Goal: Obtain resource: Download file/media

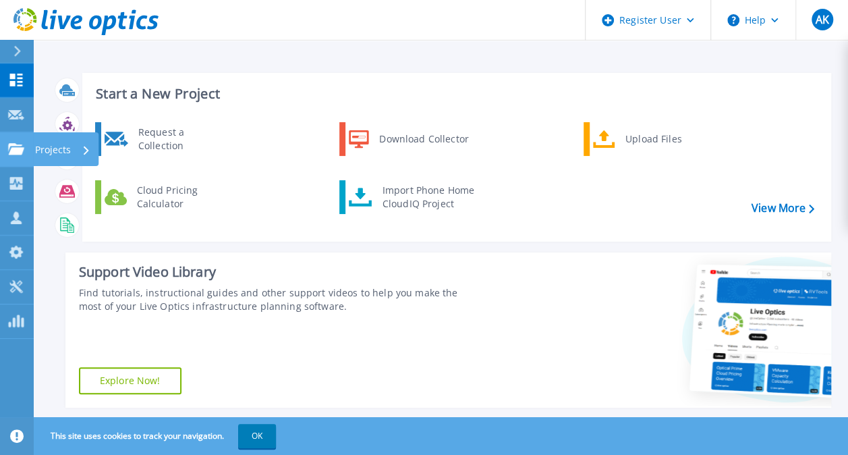
click at [15, 157] on link "Projects Projects" at bounding box center [17, 149] width 34 height 34
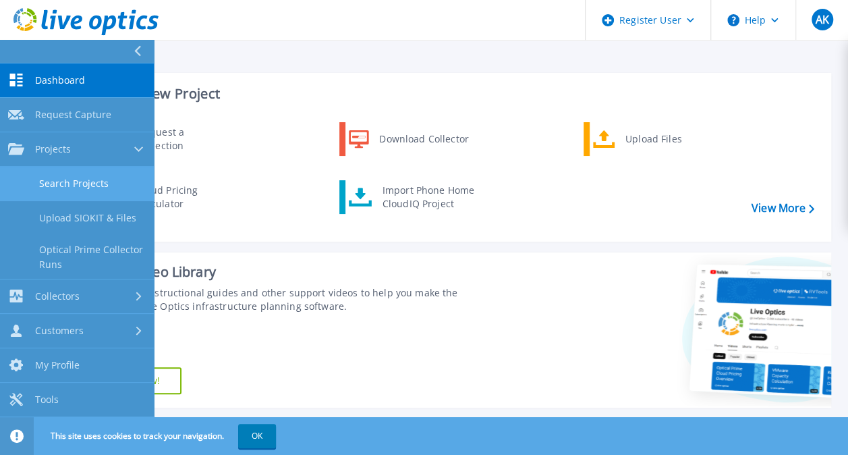
click at [80, 181] on link "Search Projects" at bounding box center [77, 184] width 154 height 34
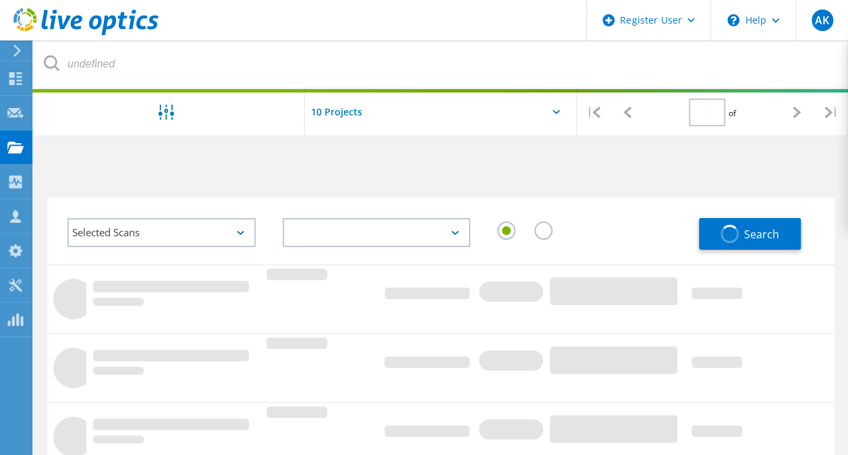
type input "1"
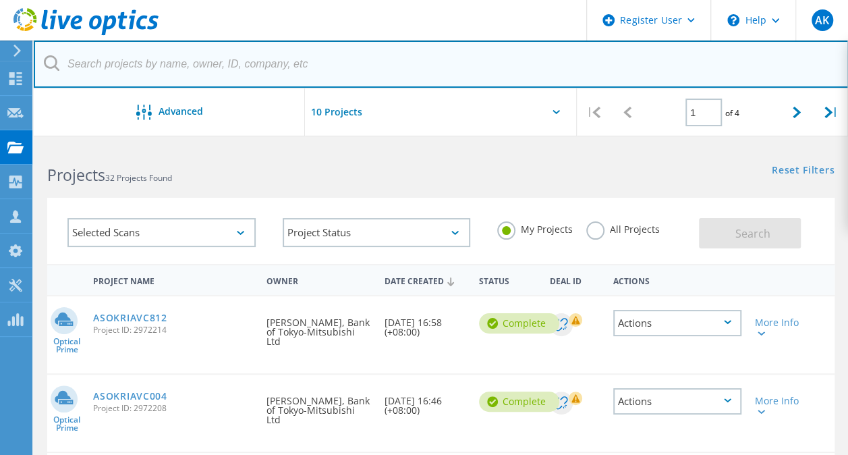
click at [224, 62] on input "text" at bounding box center [441, 63] width 815 height 47
paste input "2517590"
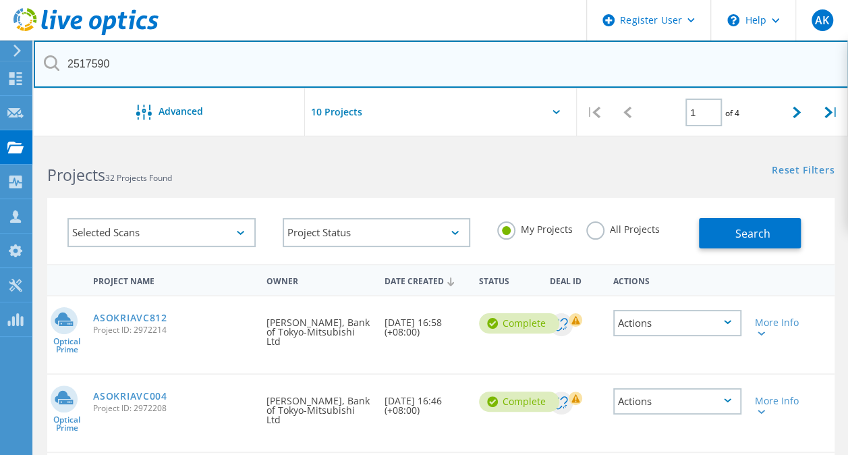
type input "2517590"
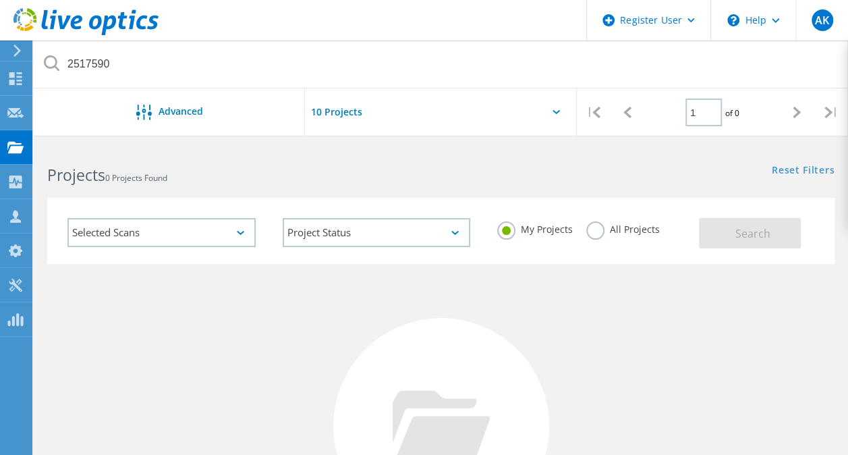
click at [595, 229] on label "All Projects" at bounding box center [624, 227] width 74 height 13
click at [0, 0] on input "All Projects" at bounding box center [0, 0] width 0 height 0
click at [768, 238] on span "Search" at bounding box center [752, 233] width 35 height 15
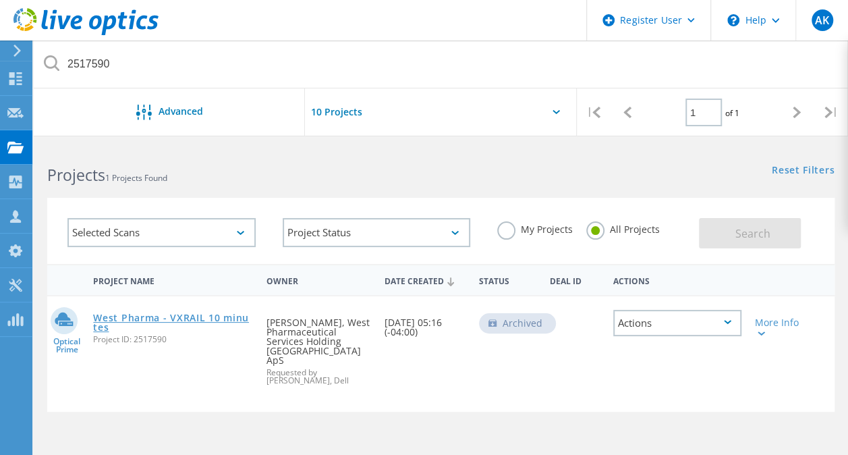
click at [194, 320] on link "West Pharma - VXRAIL 10 minutes" at bounding box center [173, 322] width 160 height 19
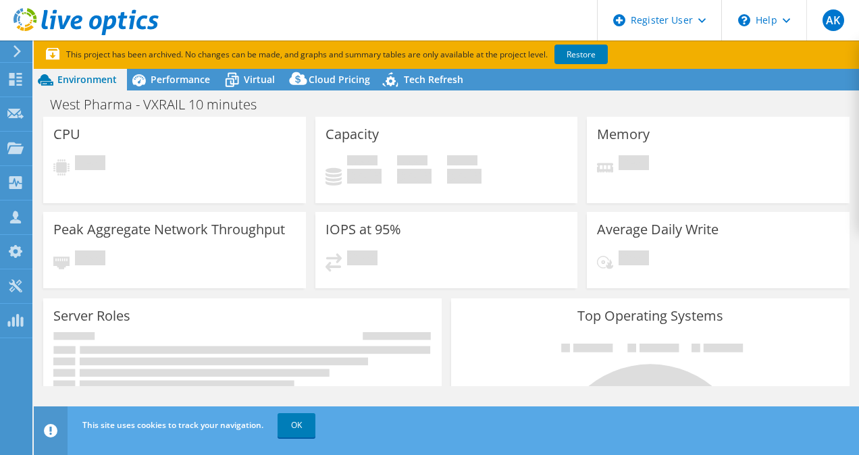
select select "USD"
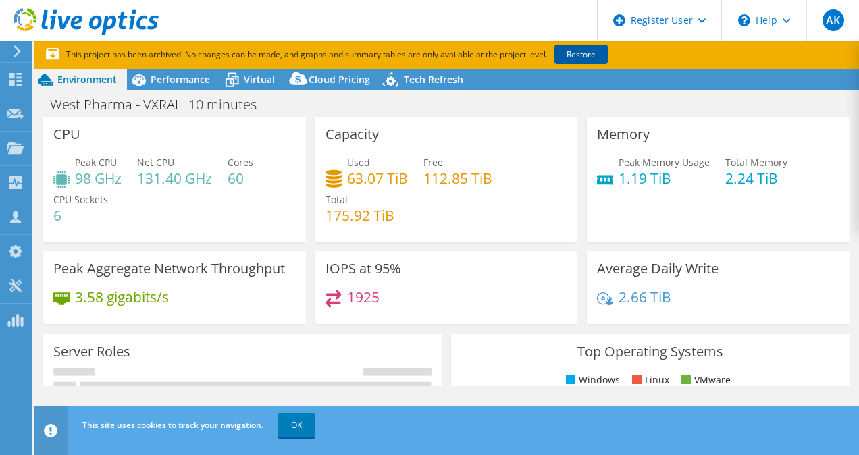
click at [599, 55] on link "Restore" at bounding box center [580, 55] width 53 height 20
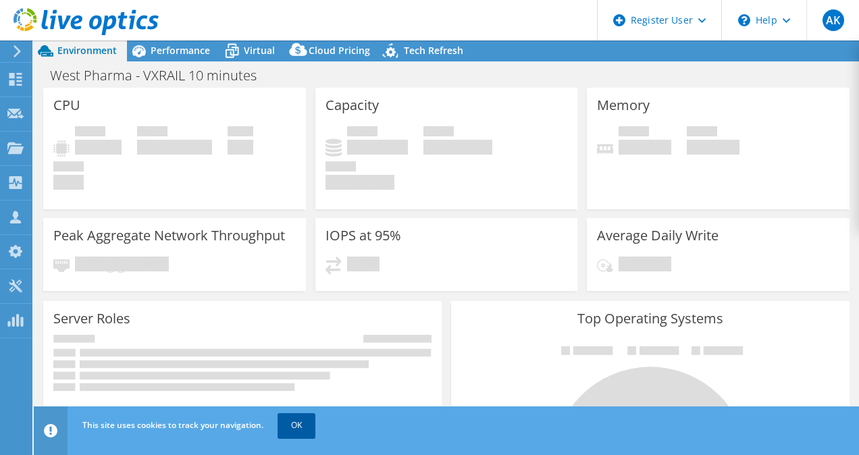
click at [296, 423] on link "OK" at bounding box center [296, 425] width 38 height 24
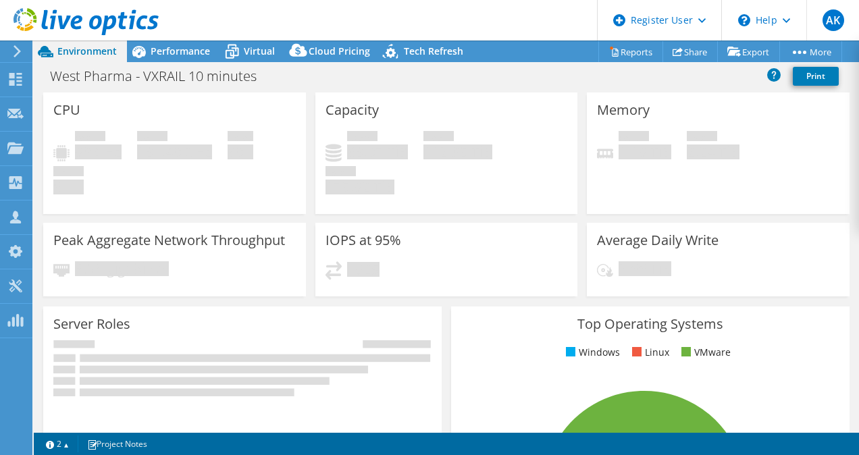
click at [255, 180] on div "Peak CPU 98 GHz Net CPU 131.40 GHz Cores 60 CPU Sockets 6" at bounding box center [174, 169] width 242 height 77
click at [617, 51] on link "Reports" at bounding box center [630, 51] width 65 height 21
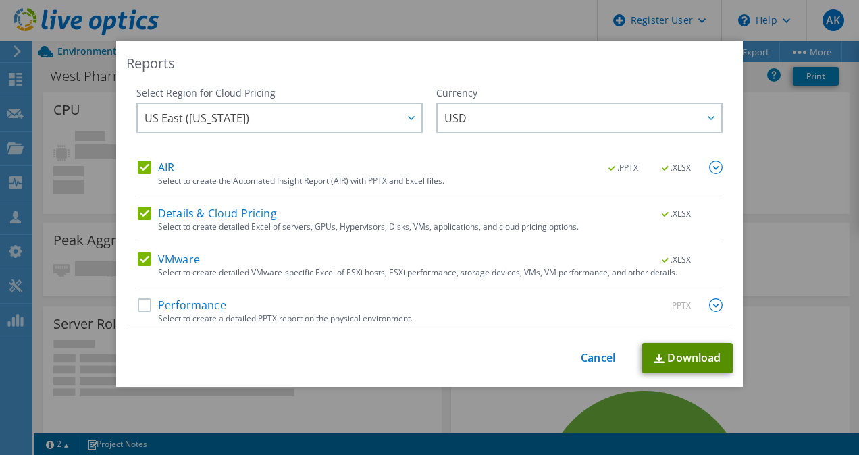
click at [664, 358] on link "Download" at bounding box center [687, 358] width 90 height 30
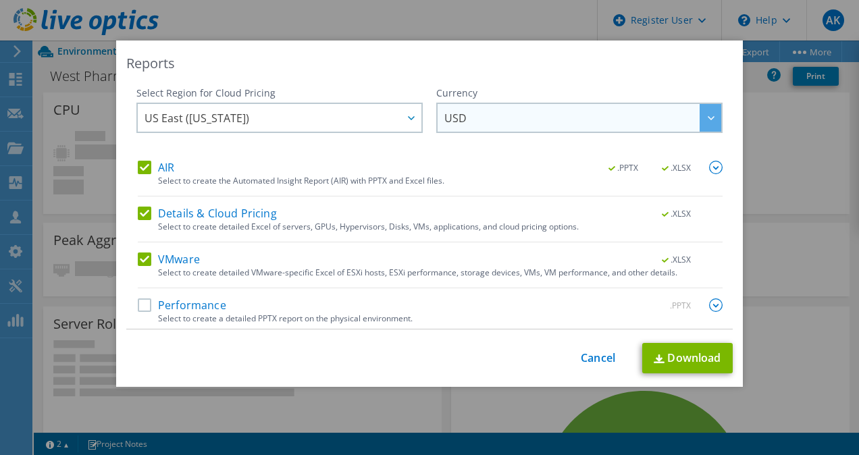
click at [491, 128] on span "USD" at bounding box center [582, 118] width 277 height 28
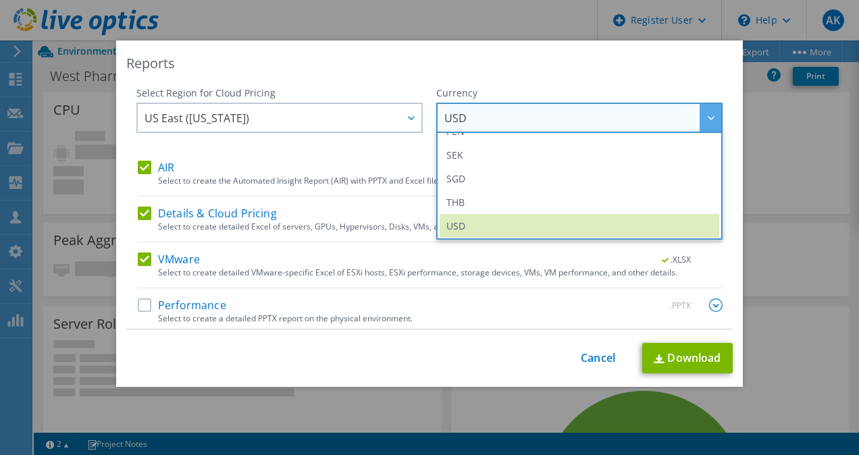
scroll to position [440, 0]
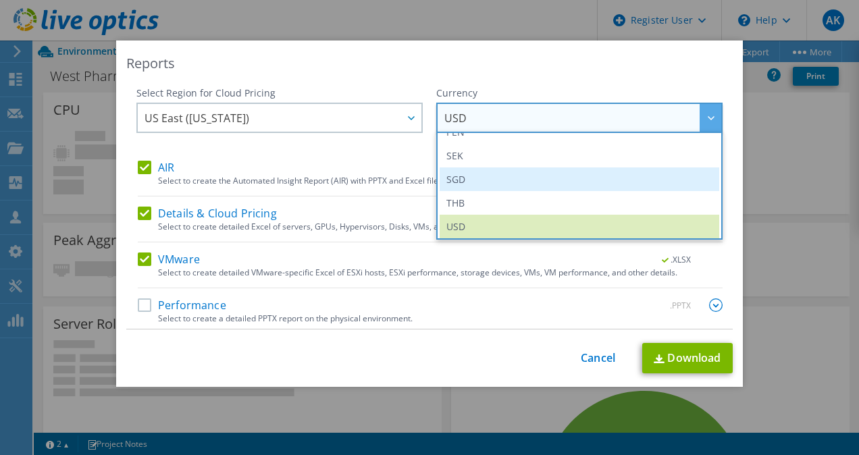
click at [458, 177] on li "SGD" at bounding box center [578, 179] width 279 height 24
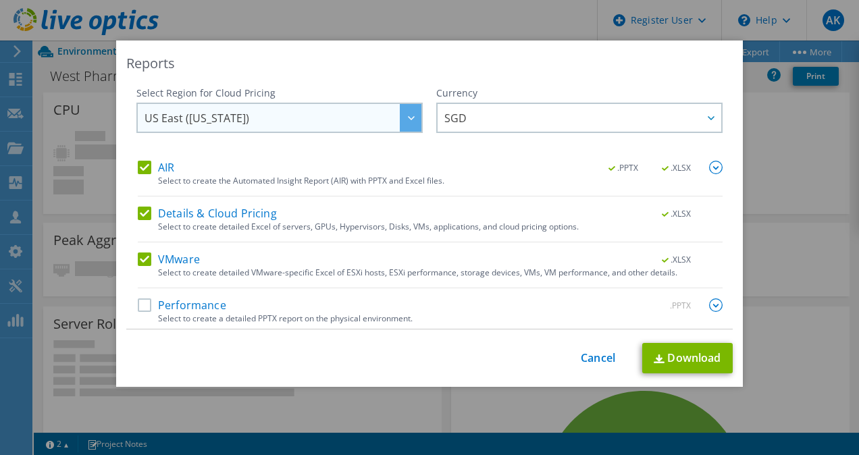
click at [408, 116] on icon at bounding box center [411, 118] width 7 height 4
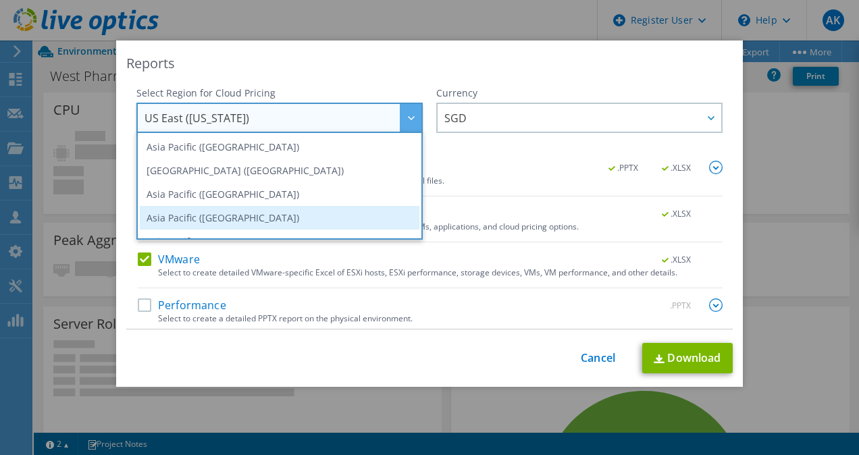
click at [277, 221] on li "Asia Pacific (Singapore)" at bounding box center [279, 218] width 279 height 24
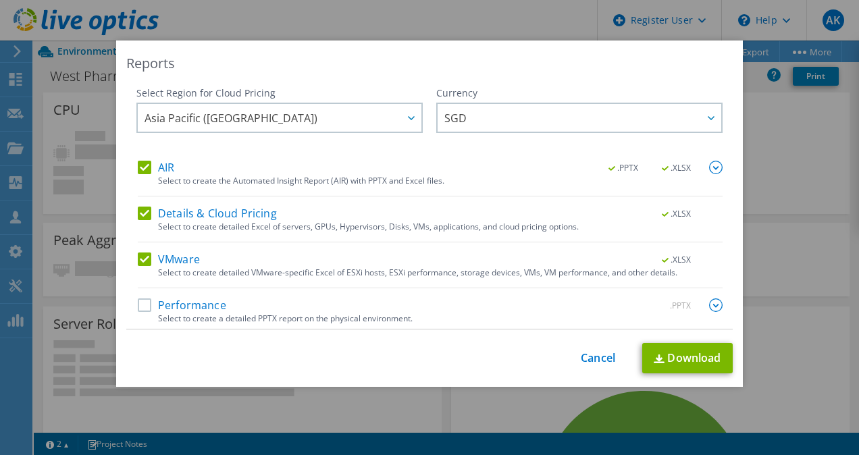
click at [140, 305] on label "Performance" at bounding box center [182, 304] width 88 height 13
click at [0, 0] on input "Performance" at bounding box center [0, 0] width 0 height 0
click at [686, 353] on link "Download" at bounding box center [687, 358] width 90 height 30
click at [772, 229] on div "Reports Select Region for Cloud Pricing Asia Pacific (Hong Kong) Asia Pacific (…" at bounding box center [429, 227] width 859 height 374
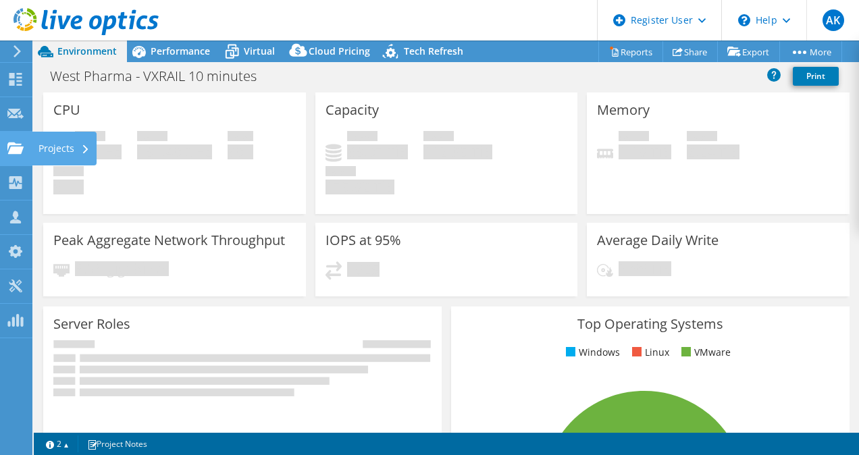
click at [13, 151] on use at bounding box center [15, 147] width 16 height 11
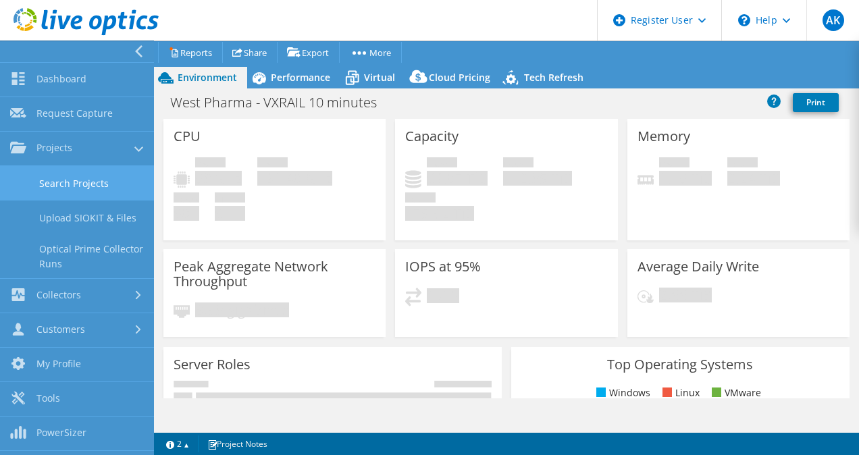
click at [75, 193] on link "Search Projects" at bounding box center [77, 183] width 154 height 34
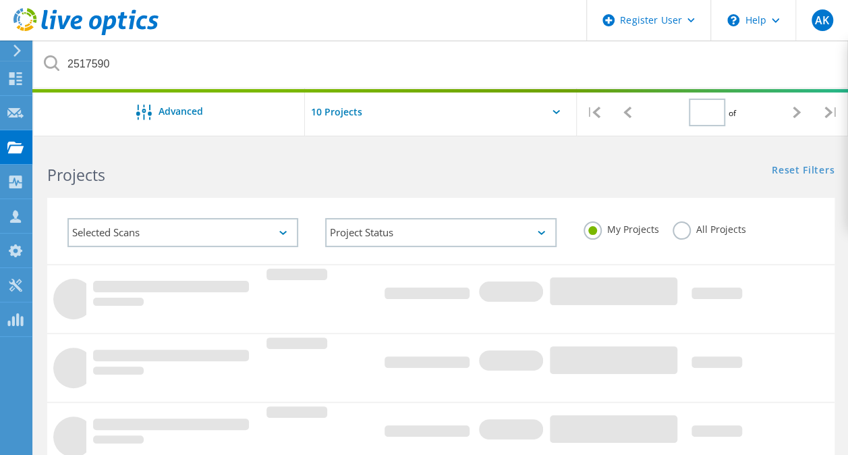
type input "1"
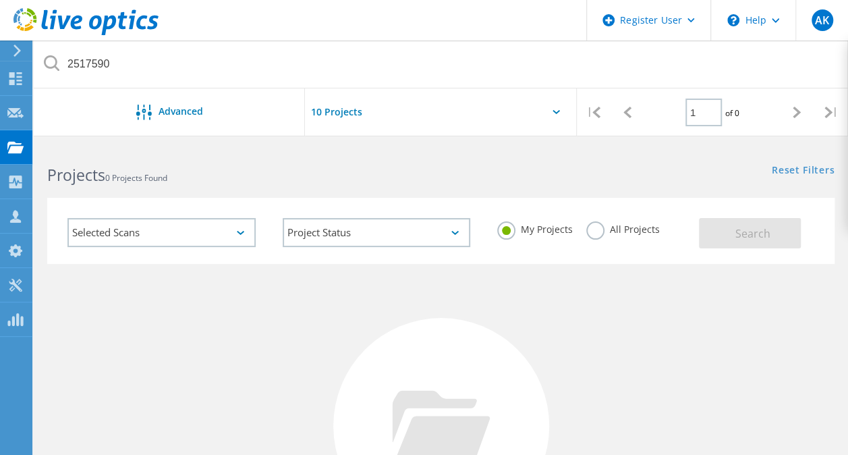
click at [594, 227] on label "All Projects" at bounding box center [624, 227] width 74 height 13
click at [0, 0] on input "All Projects" at bounding box center [0, 0] width 0 height 0
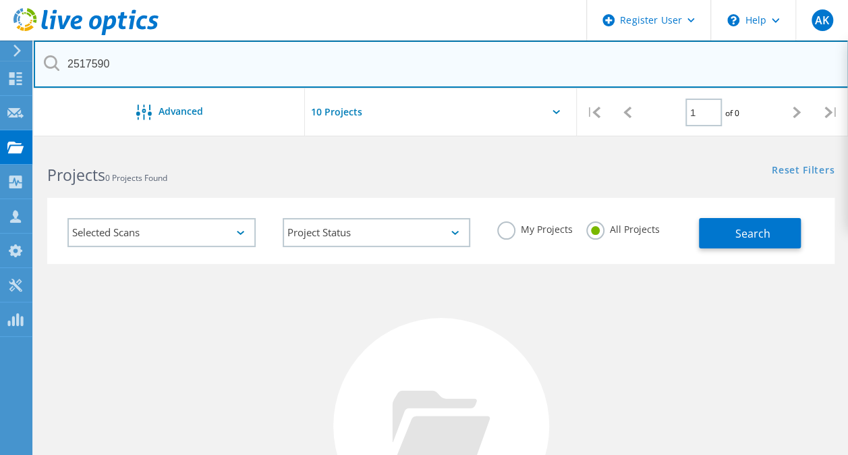
click at [327, 59] on input "2517590" at bounding box center [441, 63] width 815 height 47
type input "2"
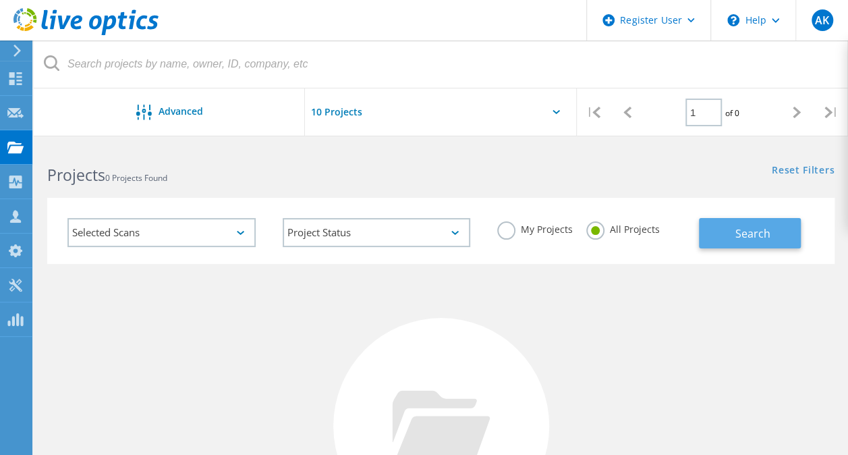
click at [776, 240] on button "Search" at bounding box center [750, 233] width 102 height 30
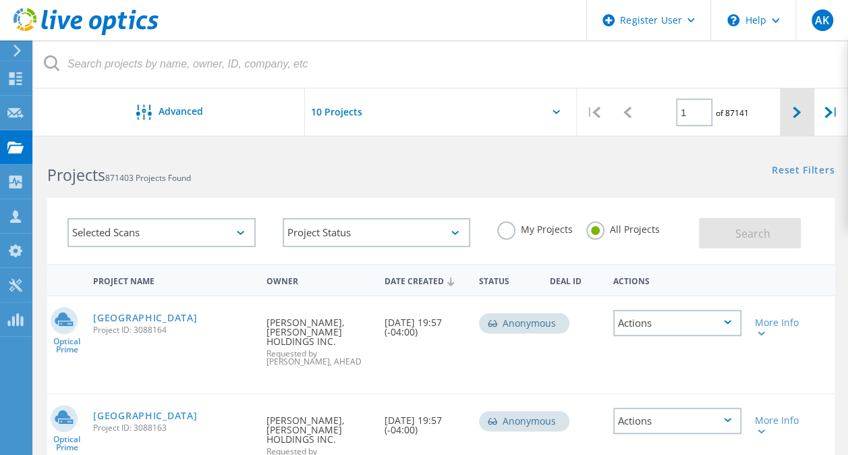
click at [805, 113] on div at bounding box center [797, 112] width 34 height 48
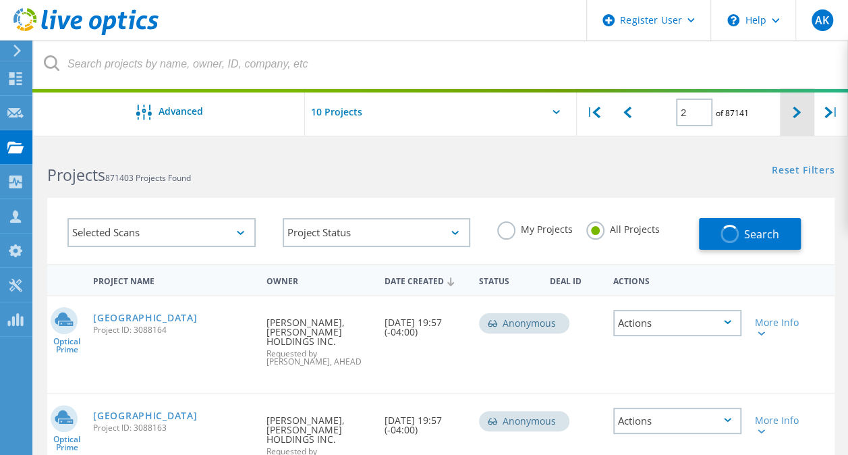
click at [805, 113] on div at bounding box center [797, 112] width 34 height 48
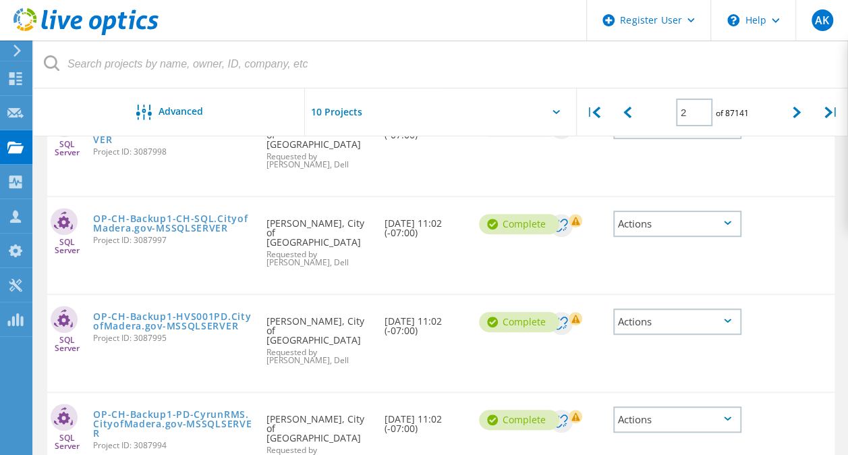
scroll to position [45, 0]
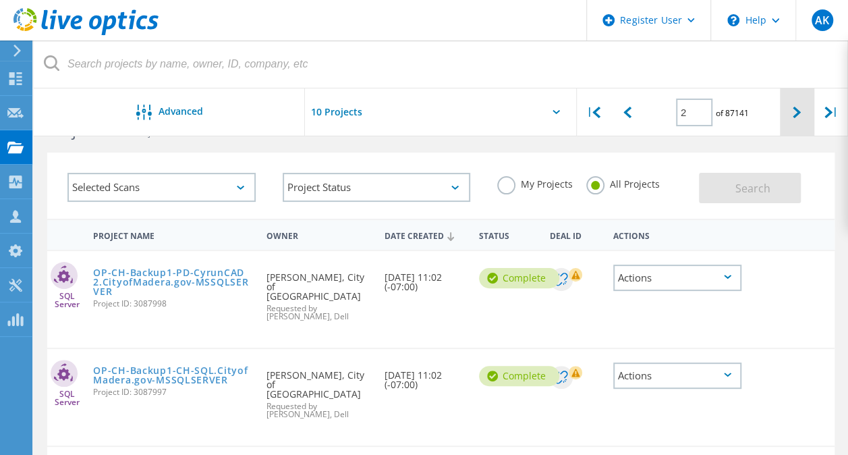
click at [799, 114] on icon at bounding box center [797, 112] width 8 height 11
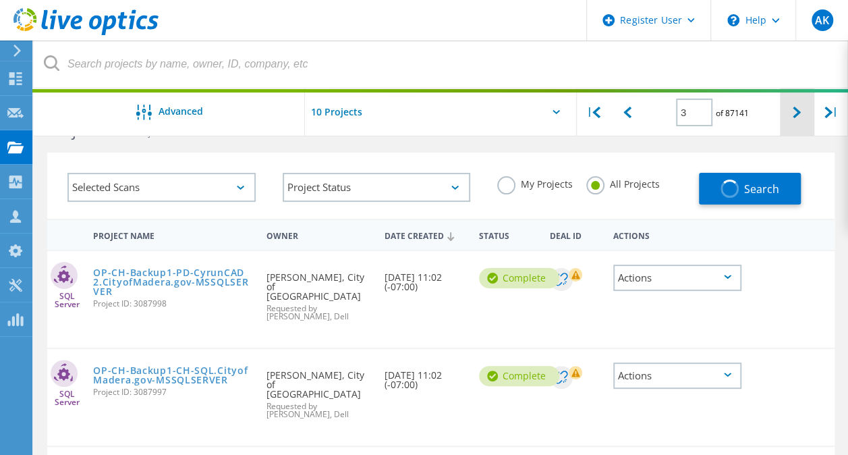
click at [799, 114] on icon at bounding box center [797, 112] width 8 height 11
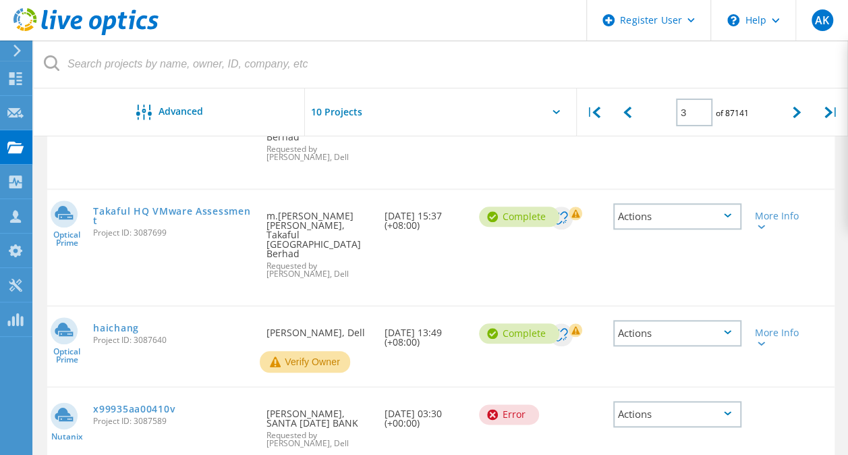
scroll to position [552, 0]
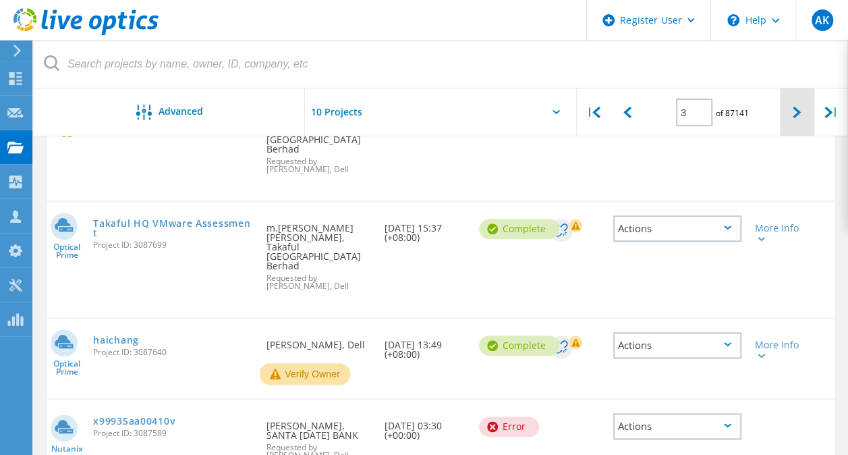
click at [799, 108] on icon at bounding box center [797, 112] width 8 height 11
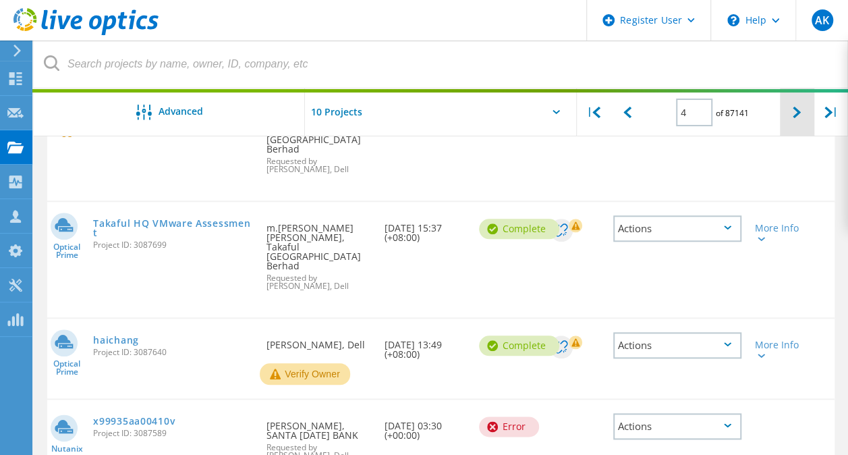
click at [799, 108] on icon at bounding box center [797, 112] width 8 height 11
type input "4"
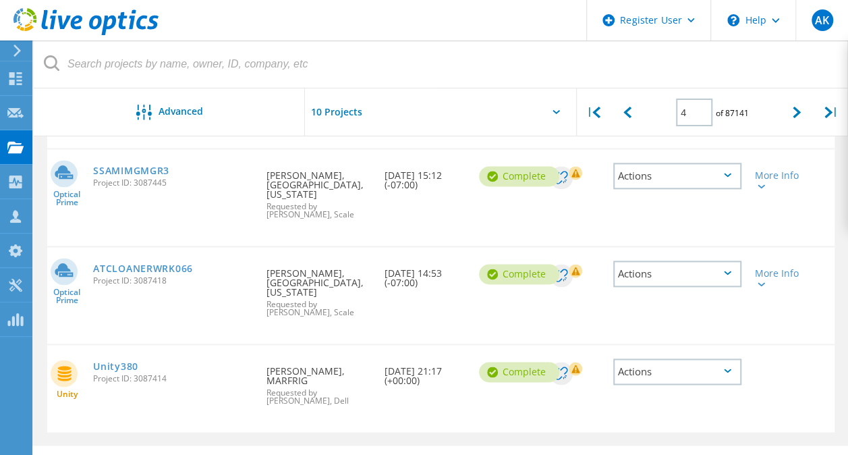
scroll to position [831, 0]
click at [165, 270] on link "ATCLOANERWRK066" at bounding box center [143, 269] width 100 height 9
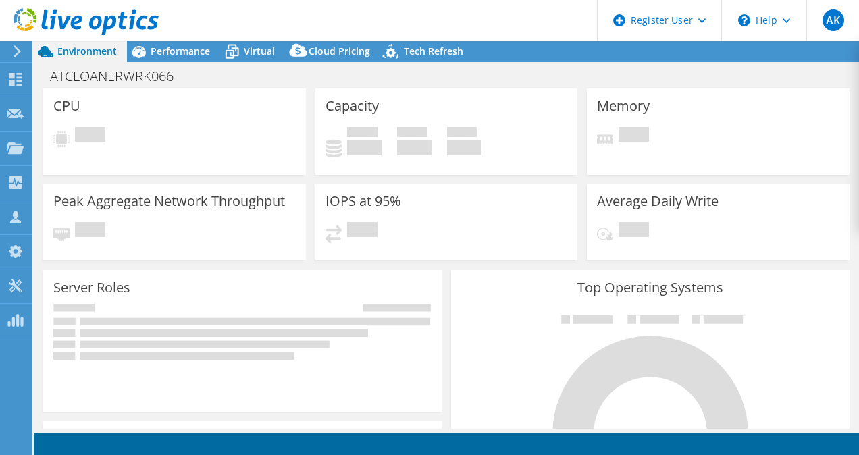
select select "USD"
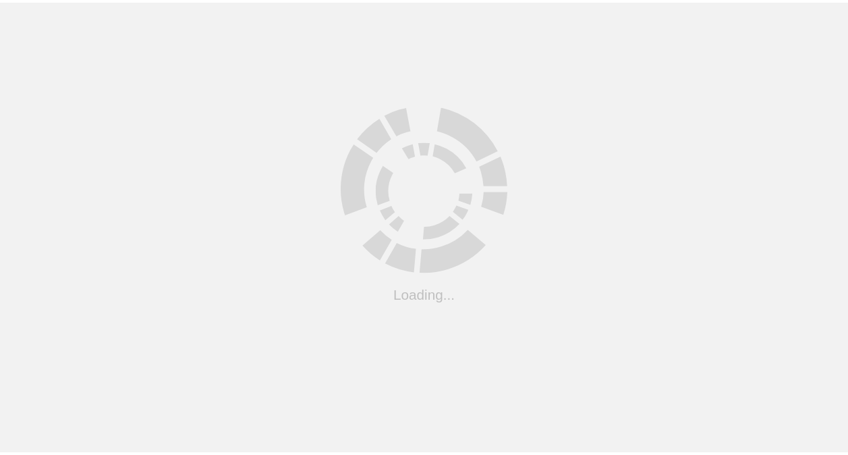
scroll to position [214, 0]
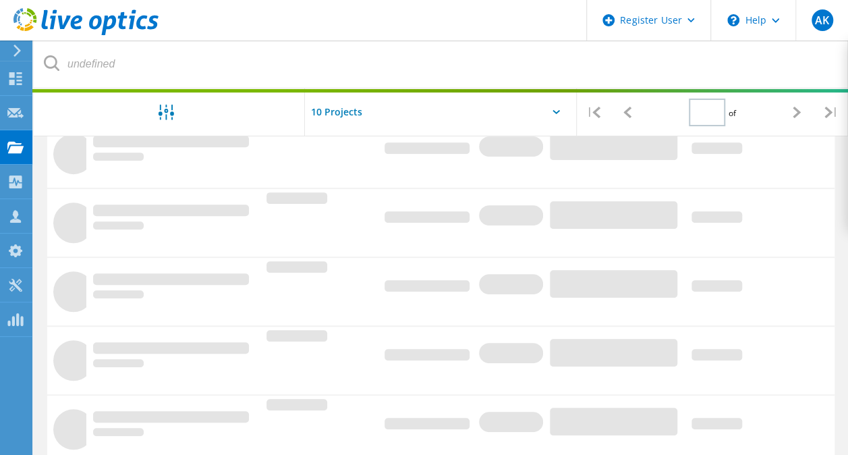
type input "4"
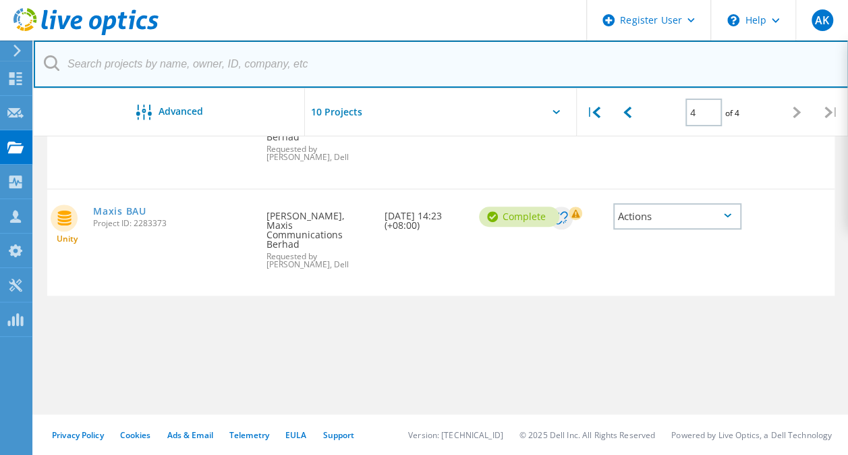
click at [327, 50] on input "text" at bounding box center [441, 63] width 815 height 47
type input "singpools"
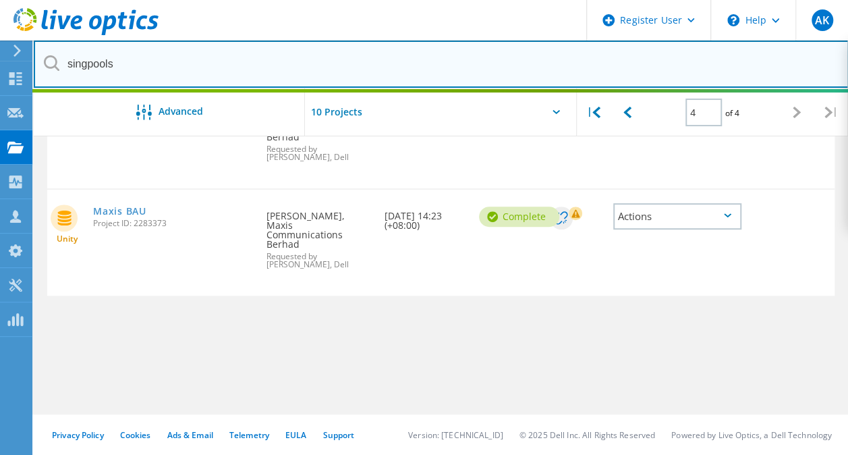
type input "1"
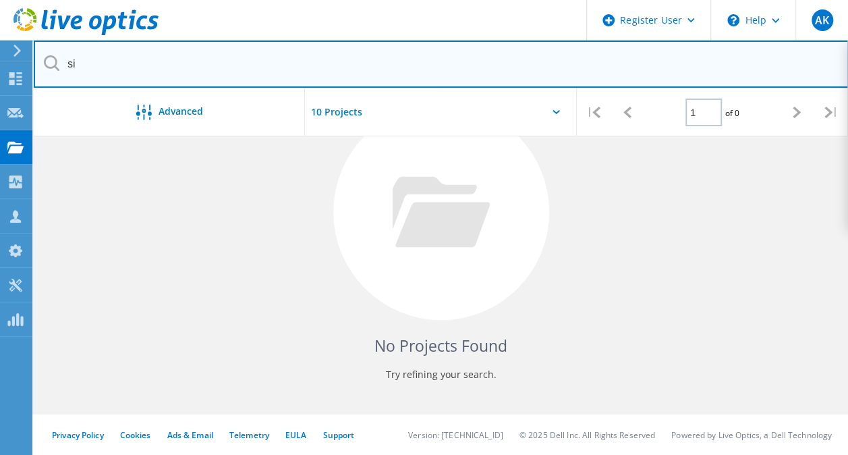
type input "s"
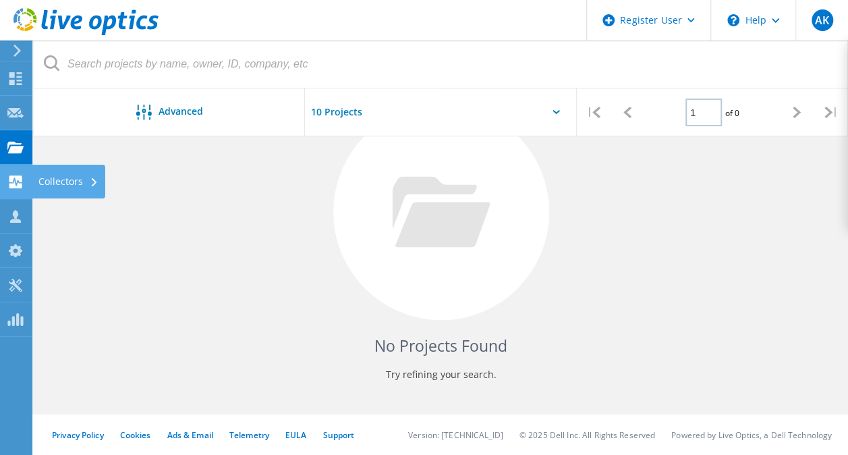
click at [16, 179] on use at bounding box center [15, 181] width 13 height 13
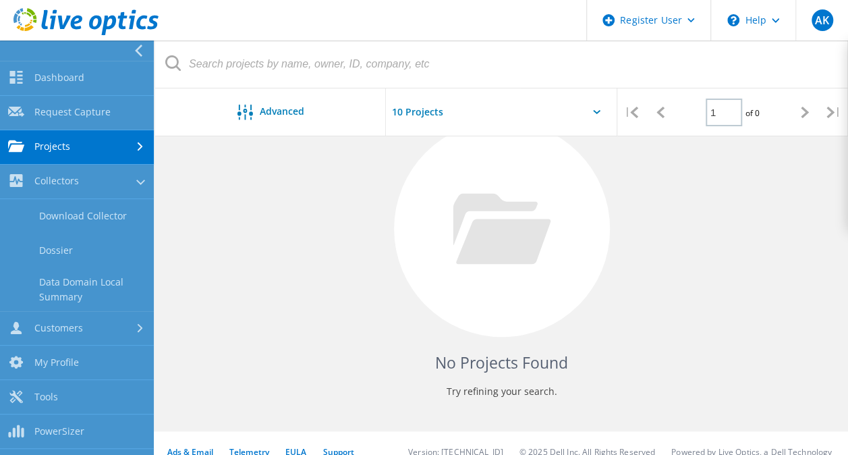
click at [48, 142] on link "Projects" at bounding box center [77, 147] width 154 height 34
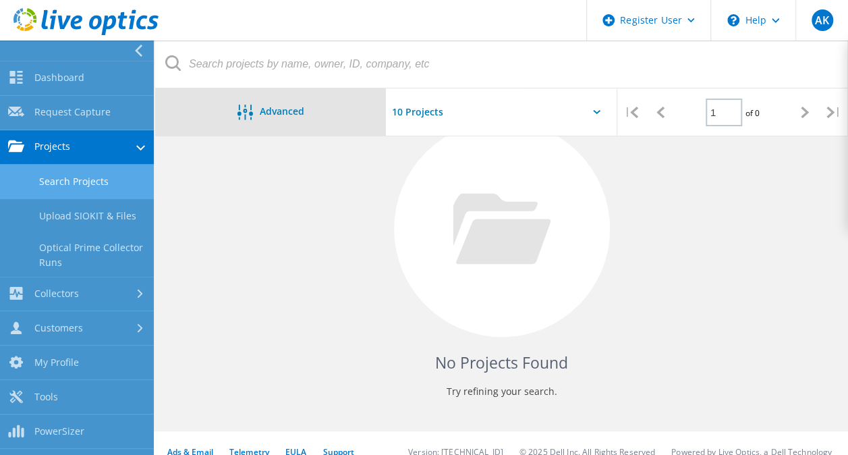
click at [296, 104] on div "Advanced" at bounding box center [270, 111] width 231 height 47
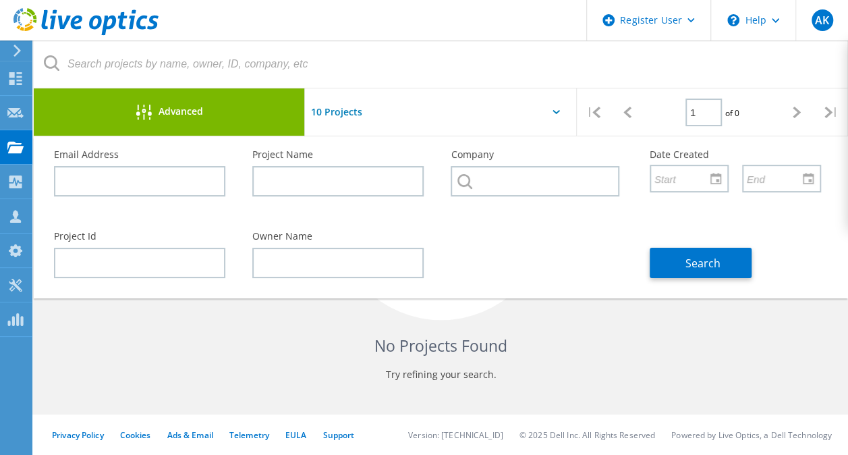
click at [499, 360] on div "No Projects Found Try refining your search." at bounding box center [441, 224] width 788 height 349
click at [548, 111] on div at bounding box center [440, 115] width 271 height 55
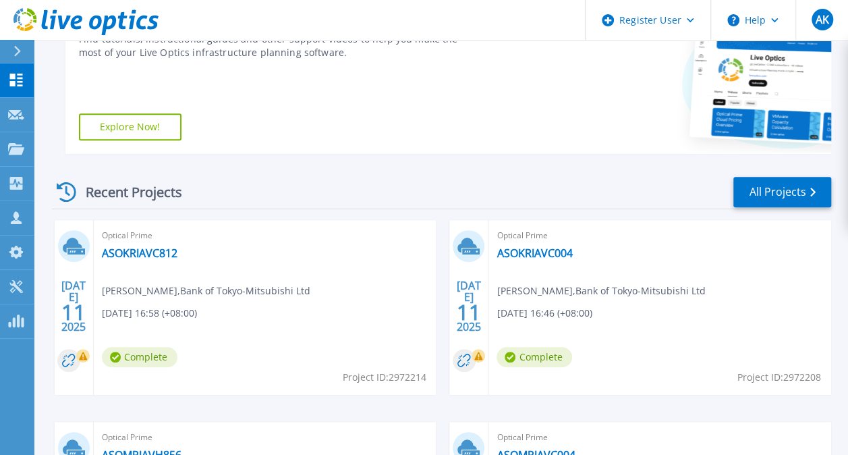
scroll to position [258, 0]
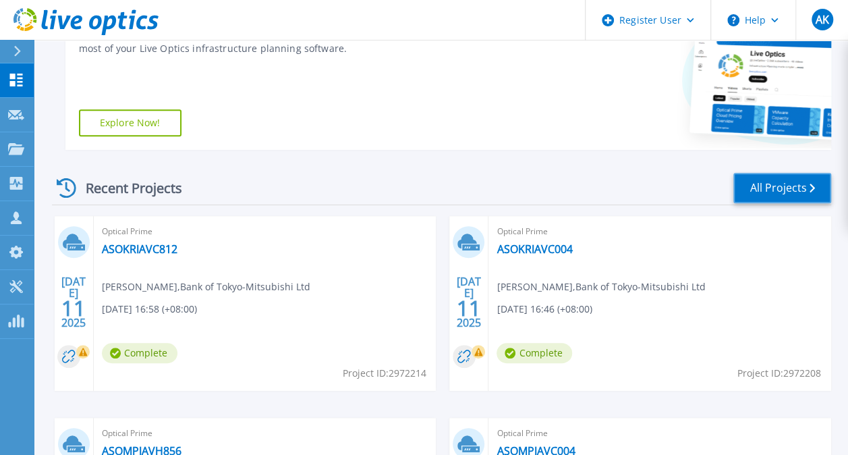
click at [772, 195] on link "All Projects" at bounding box center [783, 188] width 98 height 30
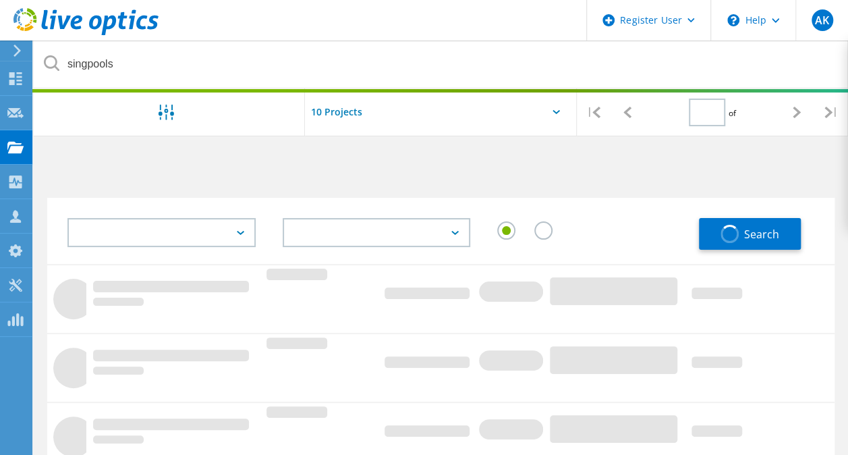
type input "1"
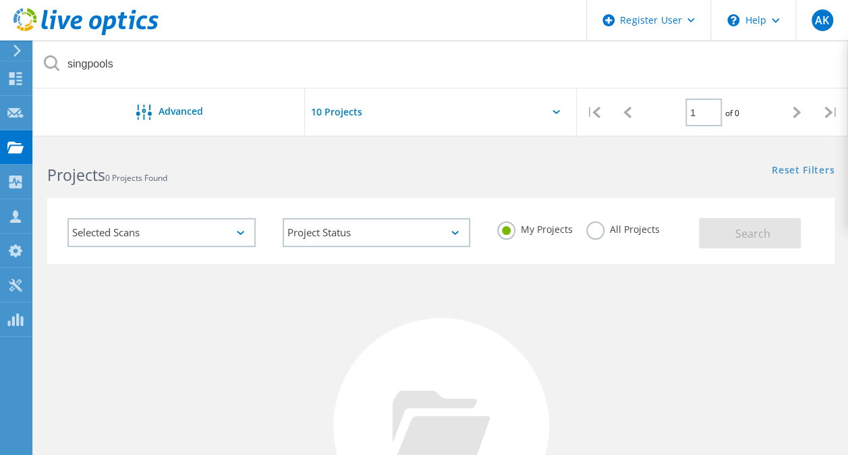
click at [221, 233] on div "Selected Scans" at bounding box center [161, 232] width 188 height 29
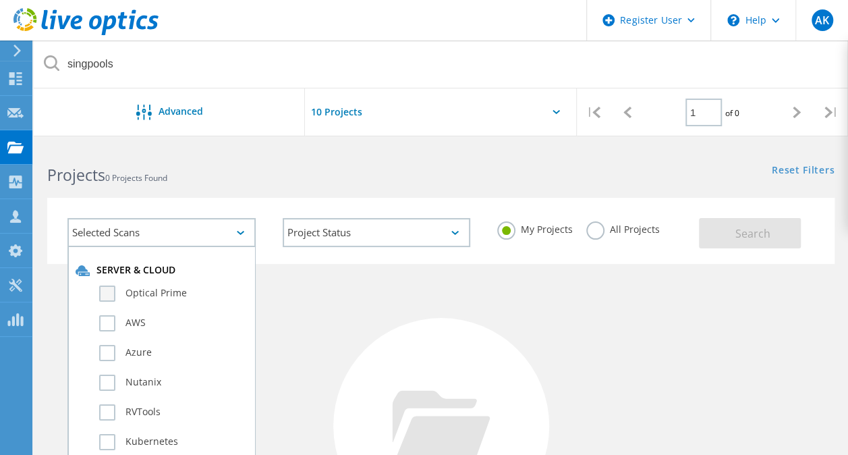
click at [115, 290] on label "Optical Prime" at bounding box center [173, 294] width 148 height 16
click at [0, 0] on input "Optical Prime" at bounding box center [0, 0] width 0 height 0
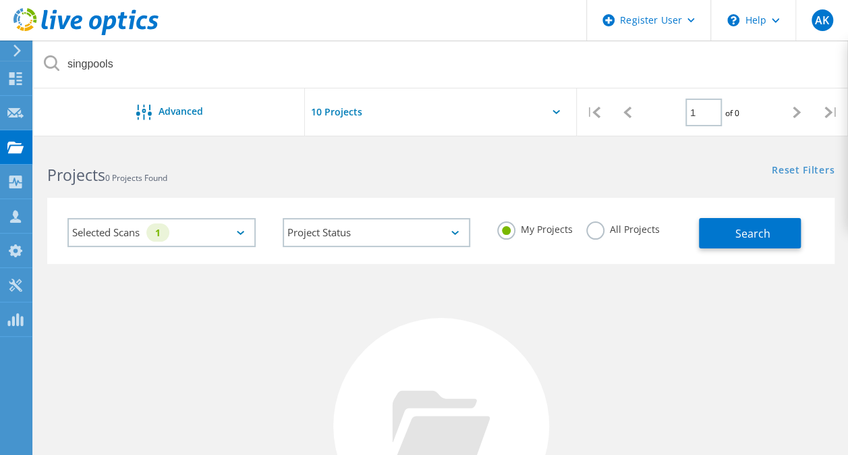
click at [448, 313] on div "No Projects Found Try refining your search." at bounding box center [441, 438] width 788 height 349
click at [597, 227] on label "All Projects" at bounding box center [624, 227] width 74 height 13
click at [0, 0] on input "All Projects" at bounding box center [0, 0] width 0 height 0
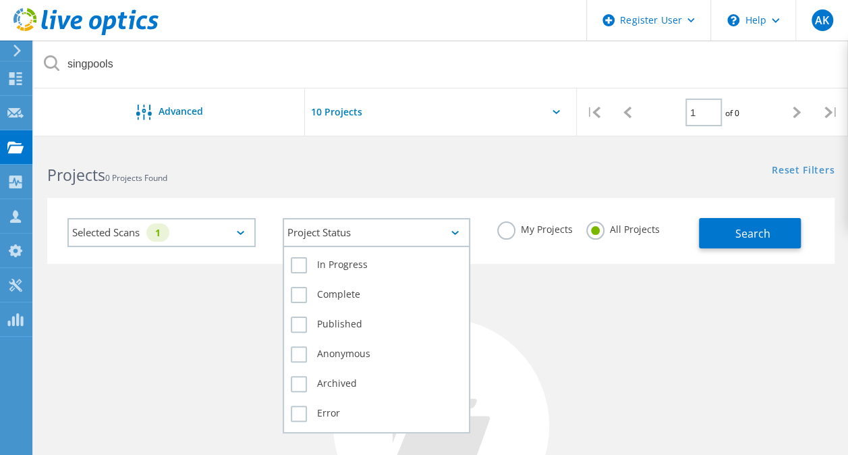
click at [452, 232] on icon at bounding box center [455, 233] width 7 height 4
click at [298, 296] on label "Complete" at bounding box center [377, 295] width 172 height 16
click at [0, 0] on input "Complete" at bounding box center [0, 0] width 0 height 0
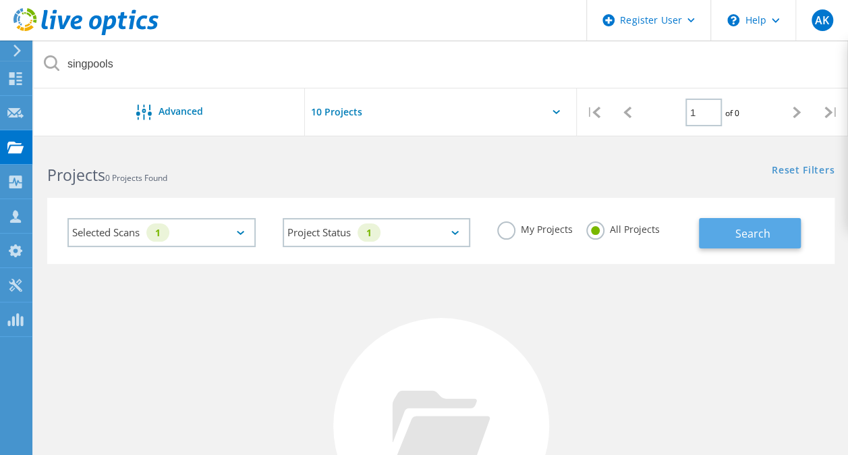
click at [747, 224] on button "Search" at bounding box center [750, 233] width 102 height 30
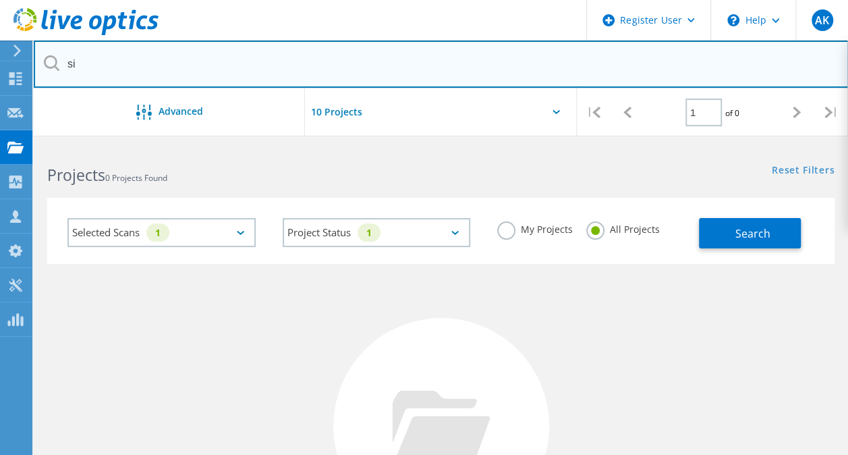
type input "s"
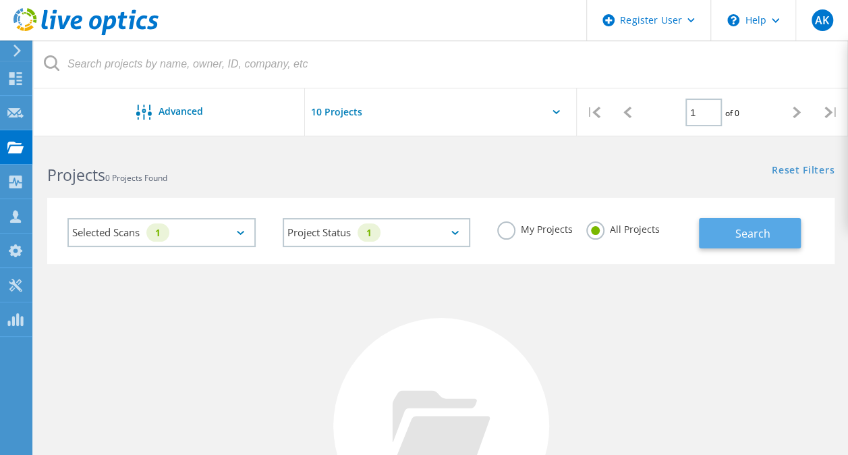
click at [747, 230] on span "Search" at bounding box center [752, 233] width 35 height 15
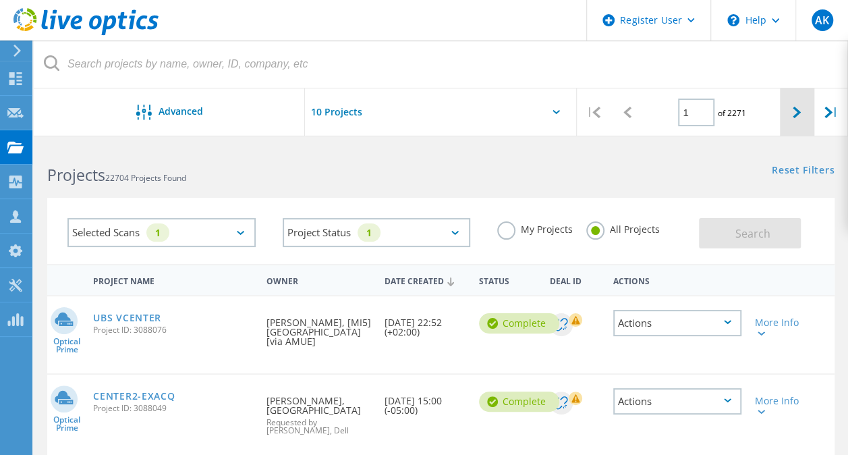
click at [807, 111] on div at bounding box center [797, 112] width 34 height 48
type input "2"
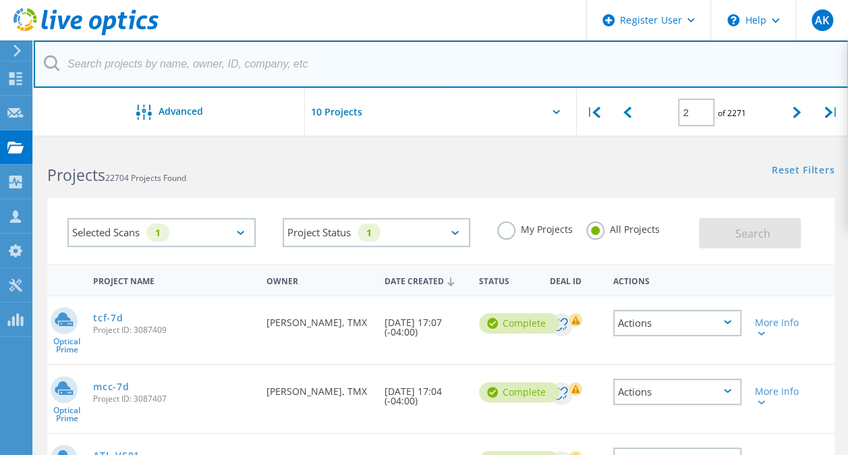
click at [362, 57] on input "text" at bounding box center [441, 63] width 815 height 47
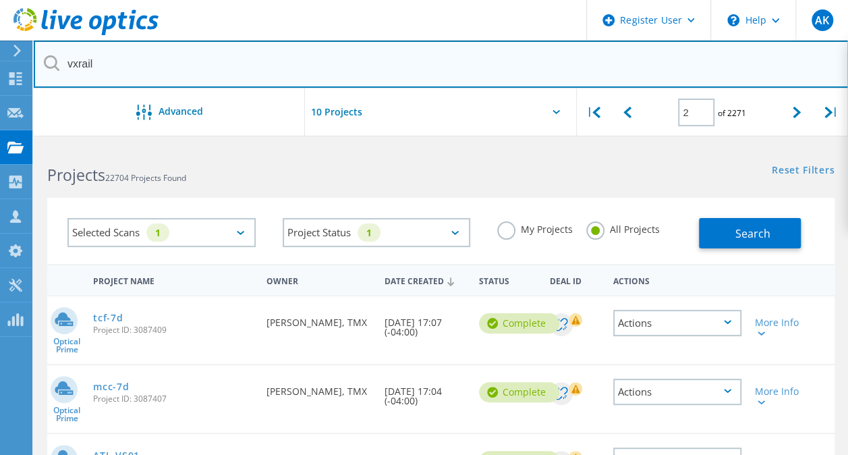
type input "vxrail"
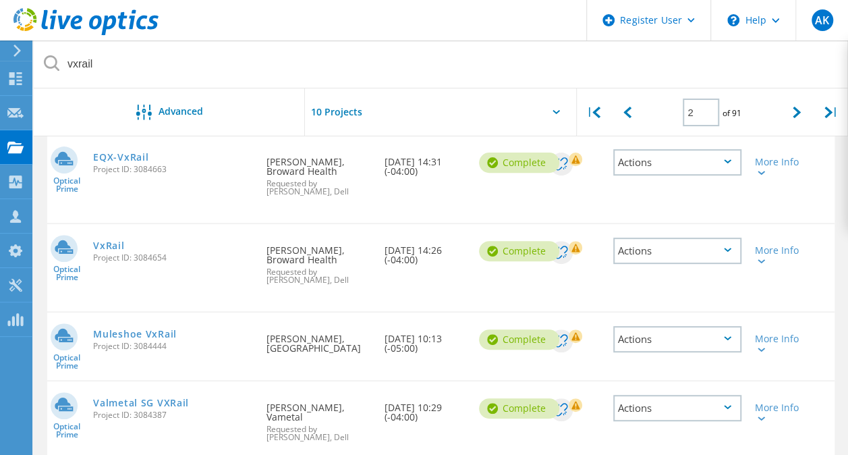
scroll to position [159, 0]
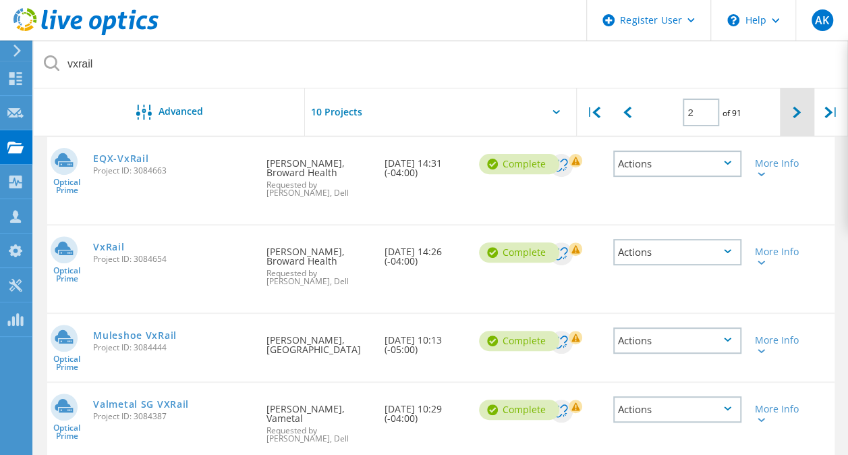
click at [803, 109] on div at bounding box center [797, 112] width 34 height 48
type input "3"
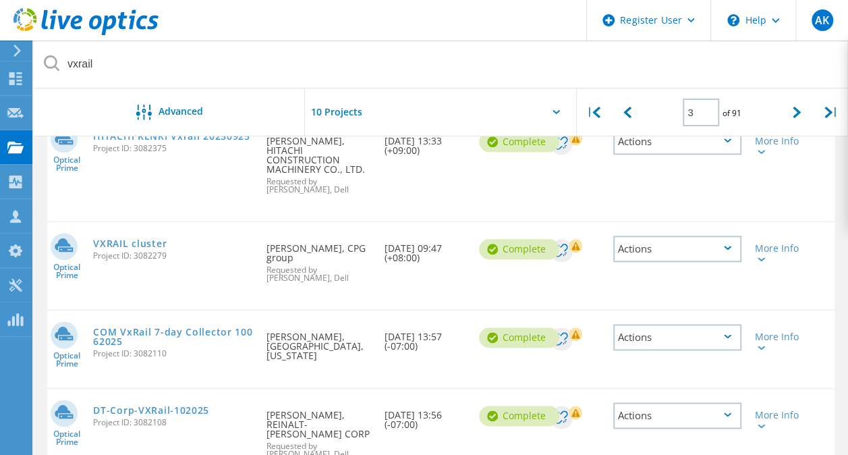
scroll to position [709, 0]
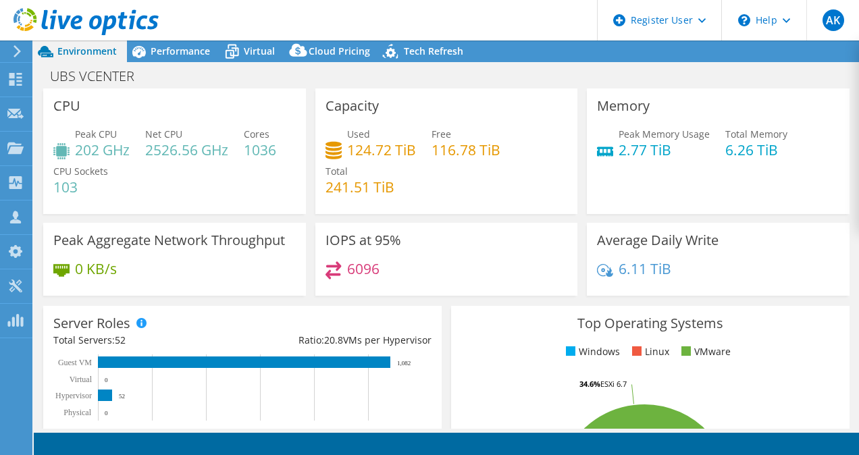
select select "USD"
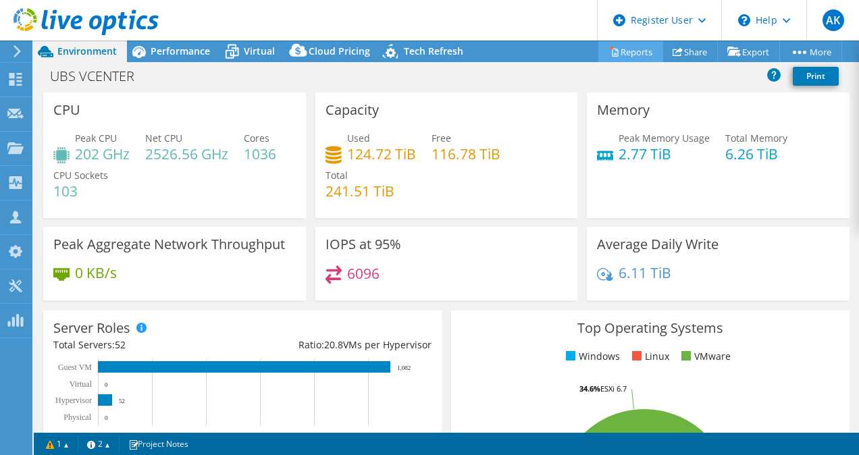
click at [617, 55] on link "Reports" at bounding box center [630, 51] width 65 height 21
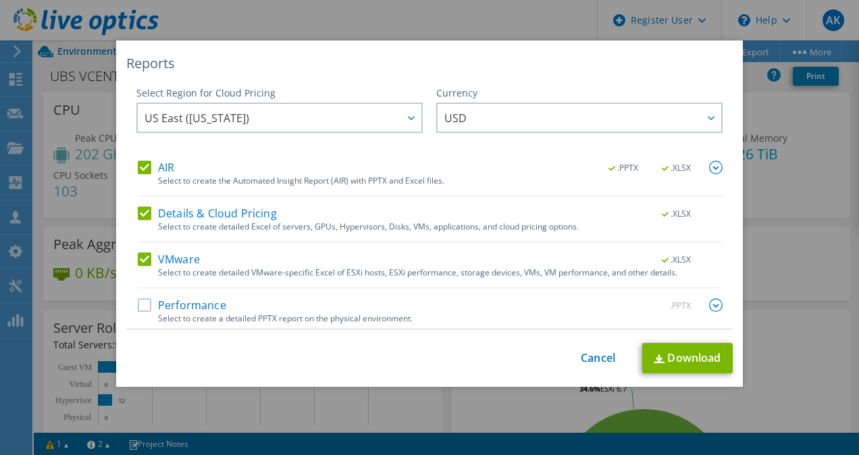
click at [140, 304] on label "Performance" at bounding box center [182, 304] width 88 height 13
click at [0, 0] on input "Performance" at bounding box center [0, 0] width 0 height 0
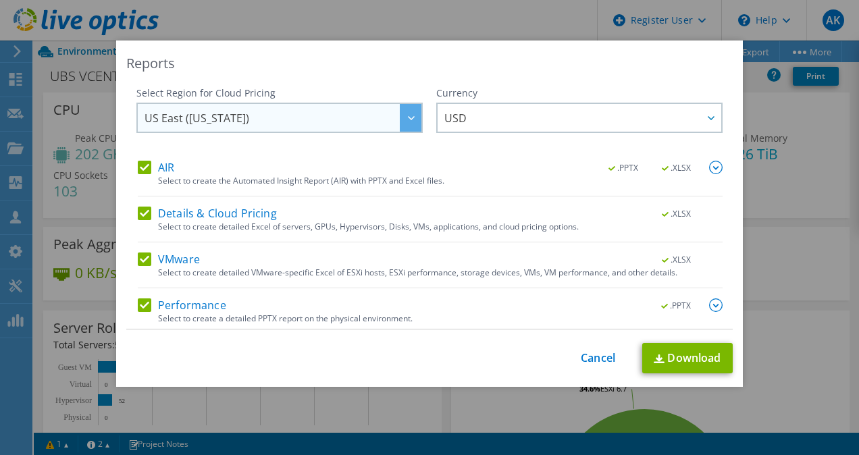
click at [400, 112] on div at bounding box center [411, 118] width 22 height 28
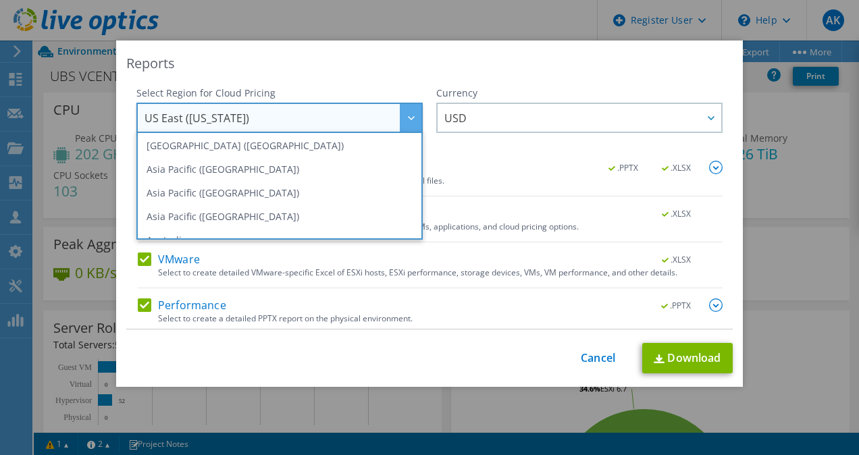
scroll to position [28, 0]
click at [208, 182] on li "Asia Pacific ([GEOGRAPHIC_DATA])" at bounding box center [279, 190] width 279 height 24
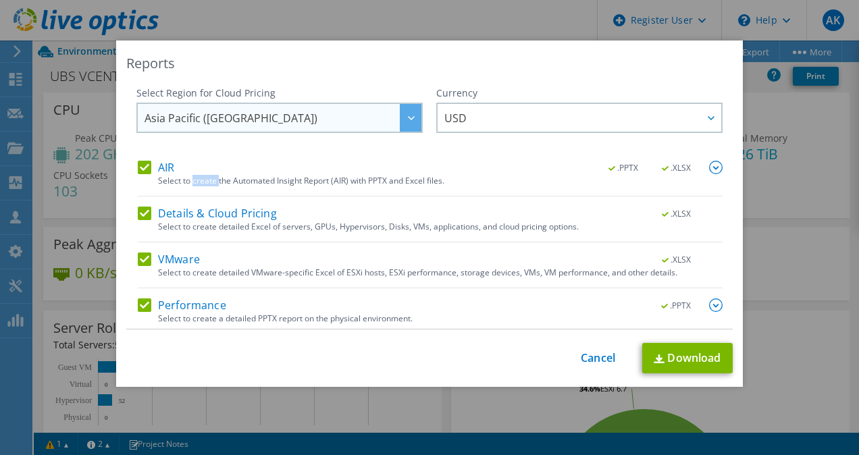
click at [208, 182] on div "Select to create the Automated Insight Report (AIR) with PPTX and Excel files." at bounding box center [440, 180] width 564 height 9
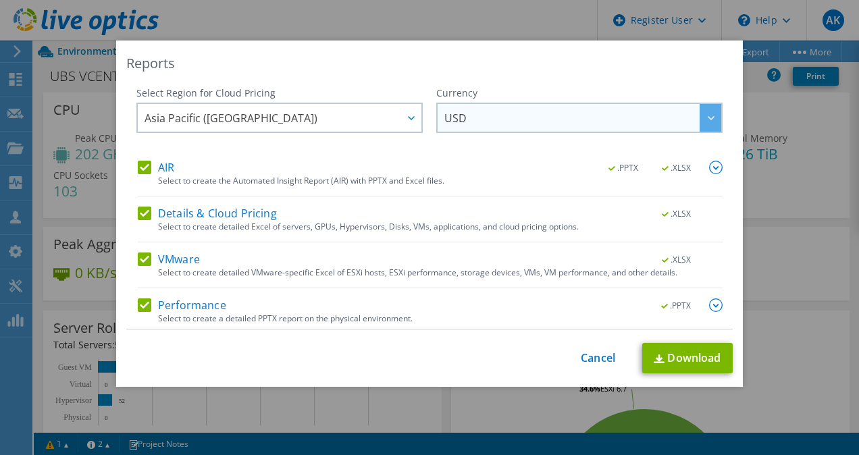
click at [533, 119] on span "USD" at bounding box center [582, 118] width 277 height 28
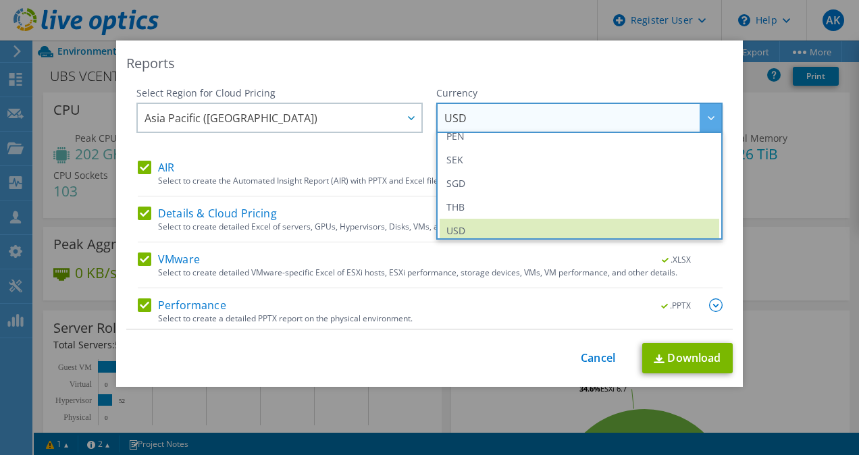
scroll to position [450, 0]
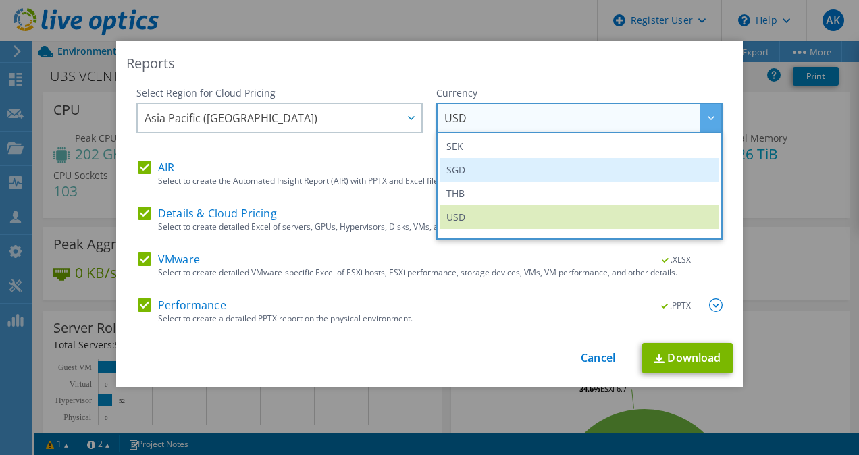
click at [485, 175] on li "SGD" at bounding box center [578, 170] width 279 height 24
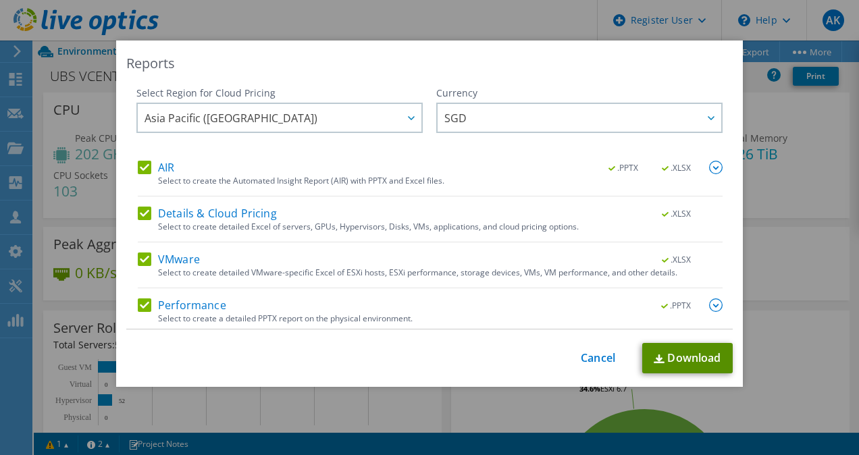
click at [688, 363] on link "Download" at bounding box center [687, 358] width 90 height 30
click at [591, 364] on link "Cancel" at bounding box center [597, 358] width 34 height 13
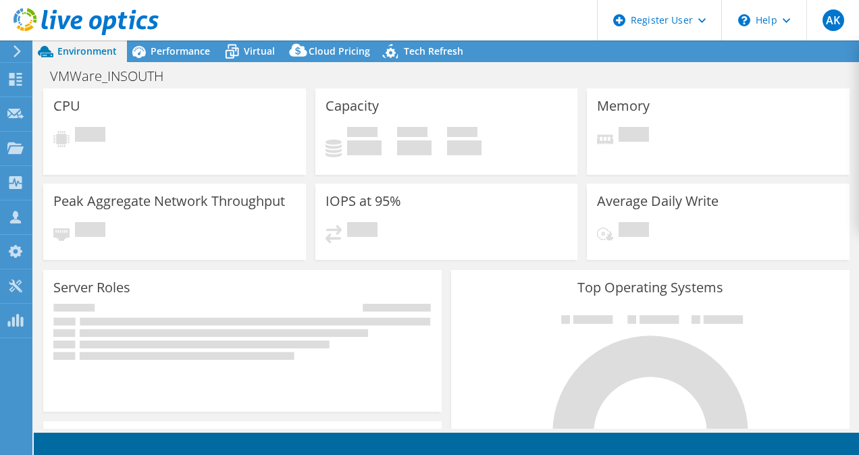
select select "USD"
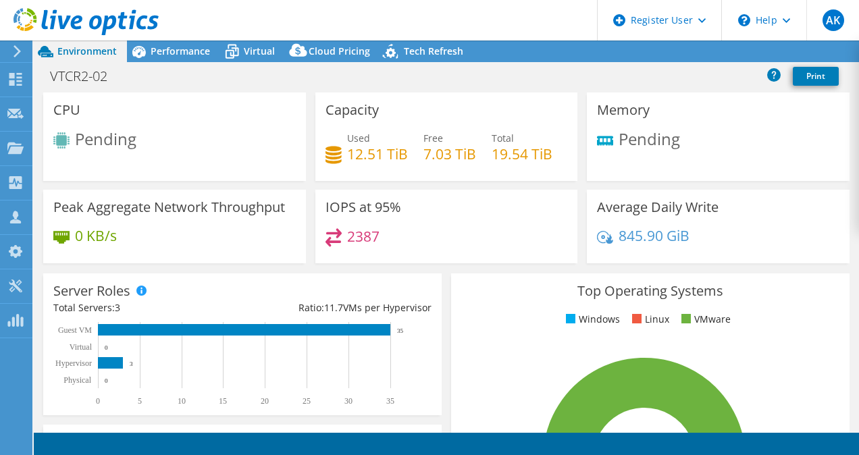
select select "USD"
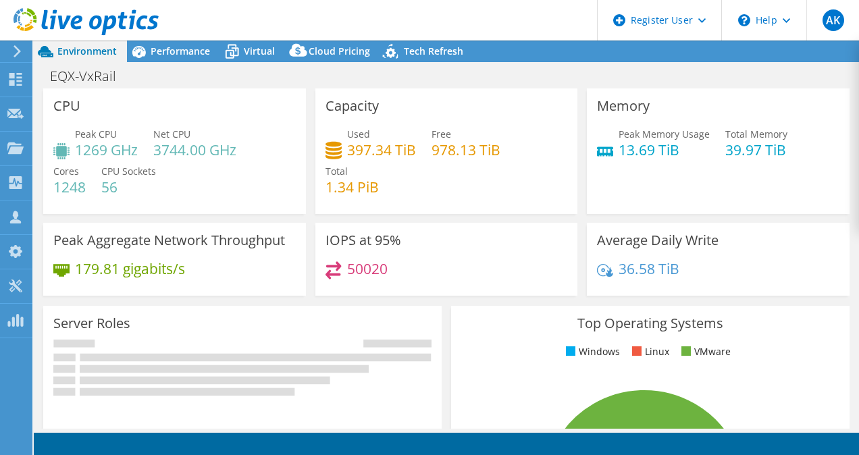
select select "USD"
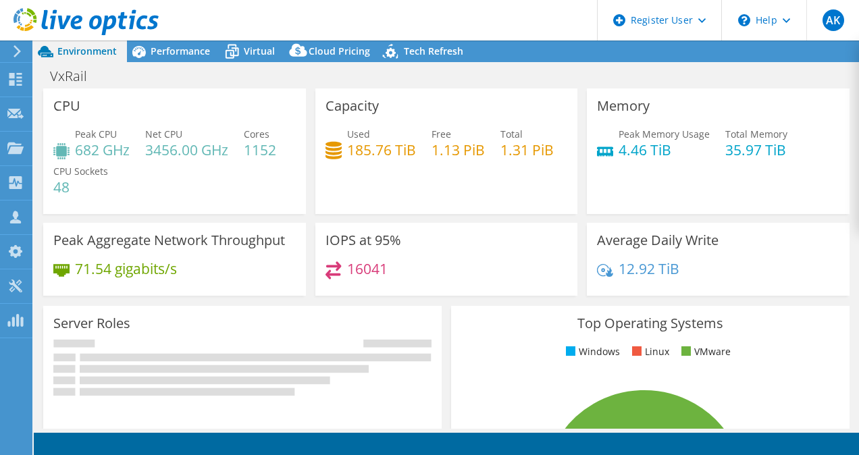
select select "USD"
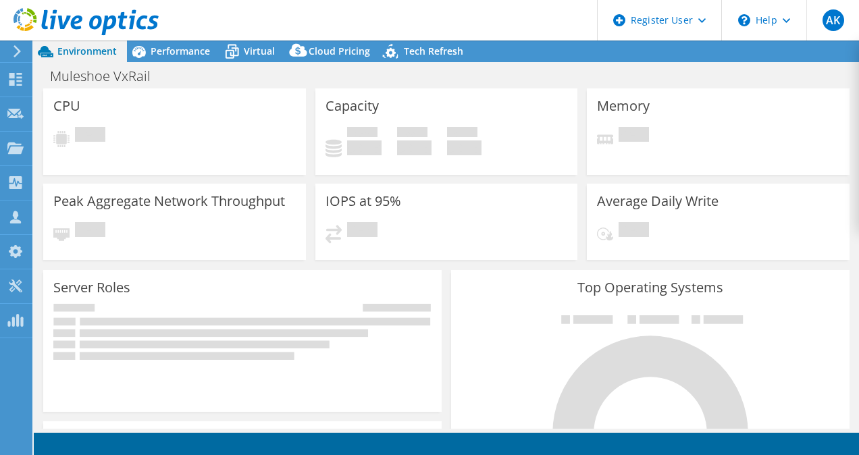
select select "USD"
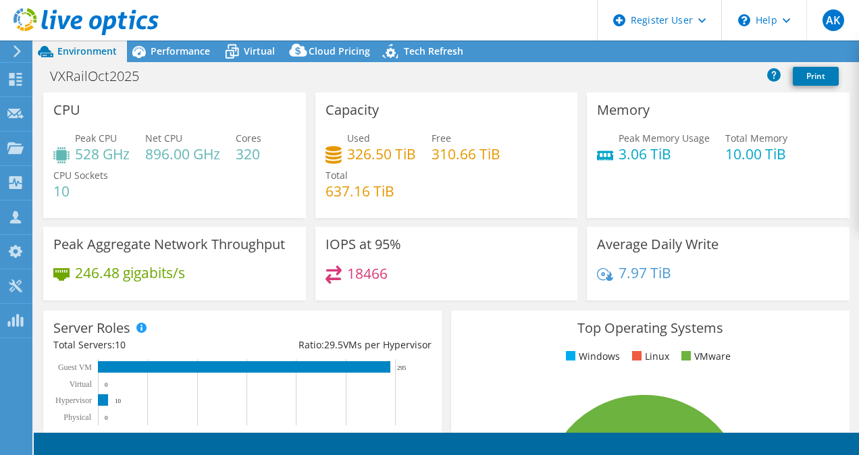
select select "USD"
click at [626, 51] on link "Reports" at bounding box center [630, 51] width 65 height 21
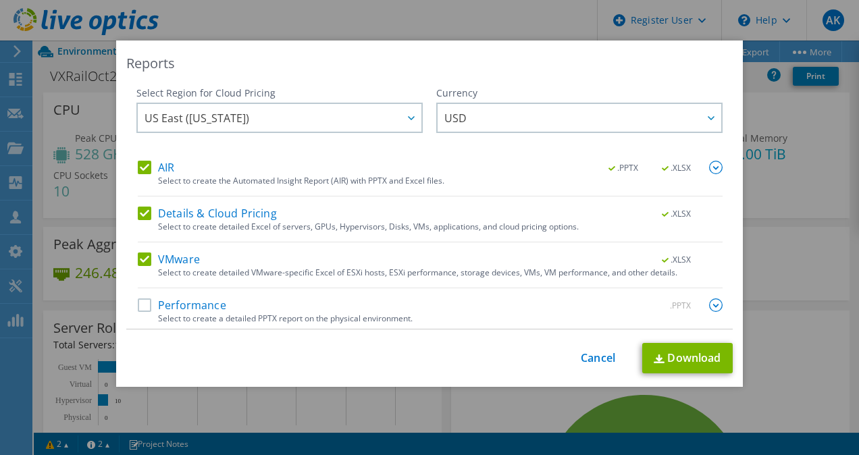
click at [202, 311] on div "Performance .PPTX" at bounding box center [430, 306] width 585 height 16
click at [148, 306] on label "Performance" at bounding box center [182, 304] width 88 height 13
click at [0, 0] on input "Performance" at bounding box center [0, 0] width 0 height 0
click at [675, 360] on link "Download" at bounding box center [687, 358] width 90 height 30
click at [522, 61] on div "Reports" at bounding box center [429, 63] width 606 height 19
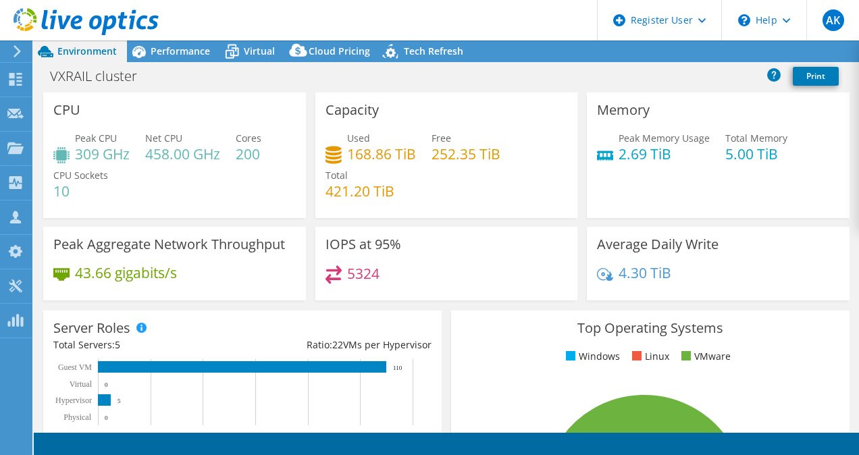
select select "[GEOGRAPHIC_DATA]"
select select "SGD"
click at [617, 52] on link "Reports" at bounding box center [630, 51] width 65 height 21
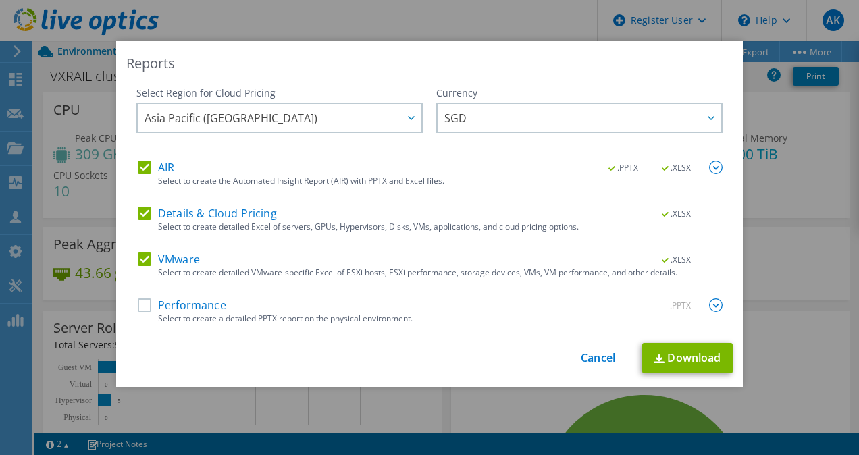
click at [143, 306] on label "Performance" at bounding box center [182, 304] width 88 height 13
click at [0, 0] on input "Performance" at bounding box center [0, 0] width 0 height 0
click at [680, 362] on link "Download" at bounding box center [687, 358] width 90 height 30
click at [587, 356] on link "Cancel" at bounding box center [597, 358] width 34 height 13
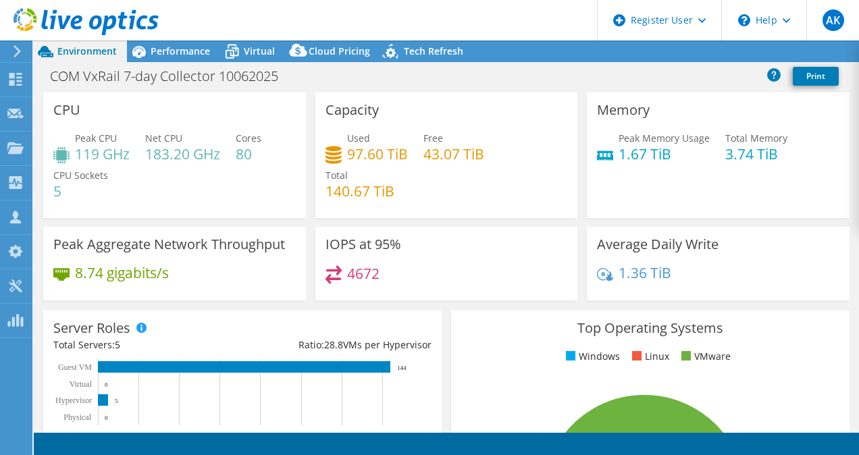
select select "USD"
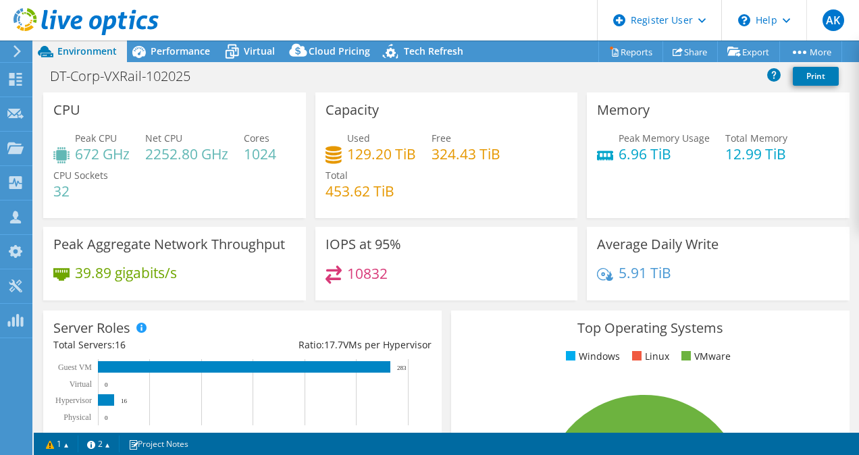
select select "USD"
